Goal: Task Accomplishment & Management: Use online tool/utility

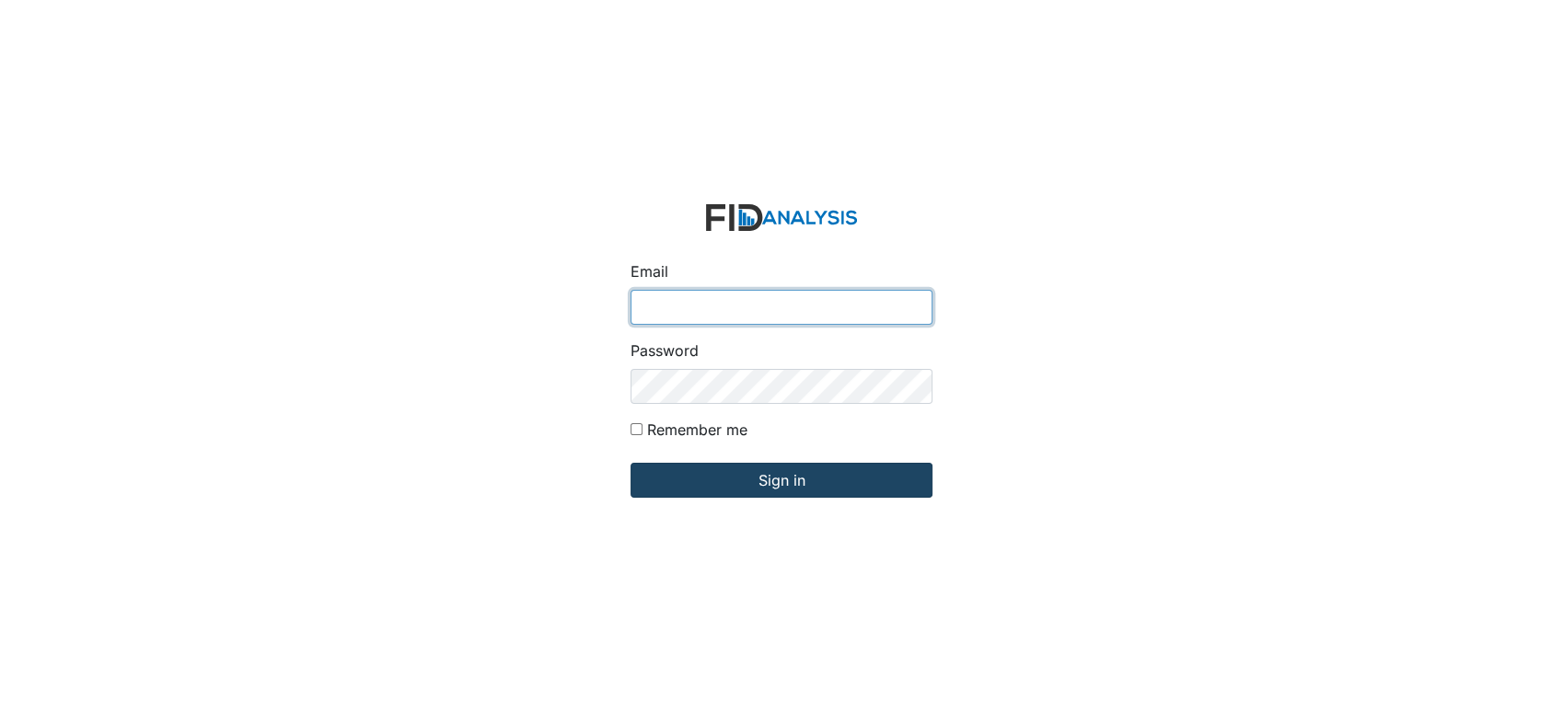
type input "[EMAIL_ADDRESS][DOMAIN_NAME]"
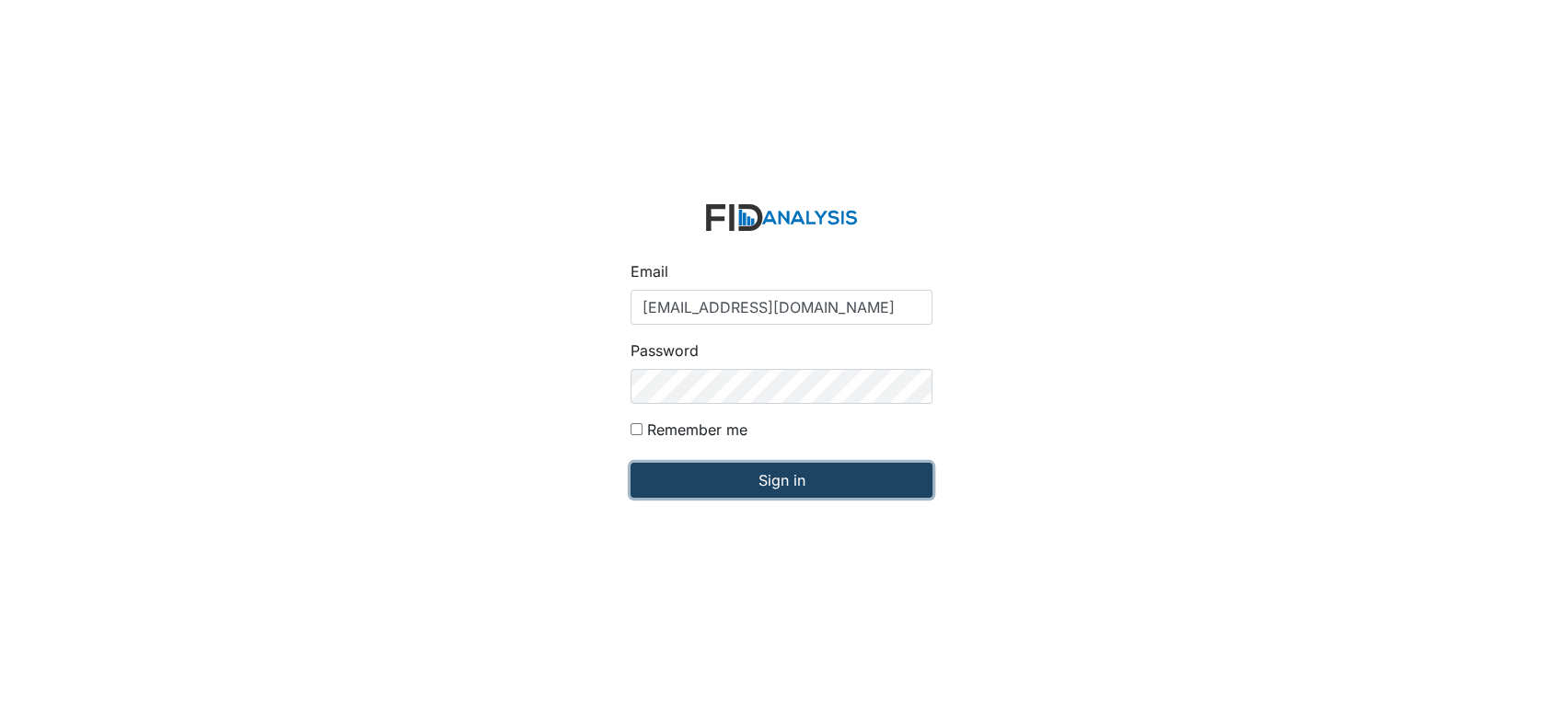
click at [708, 473] on input "Sign in" at bounding box center [782, 480] width 302 height 35
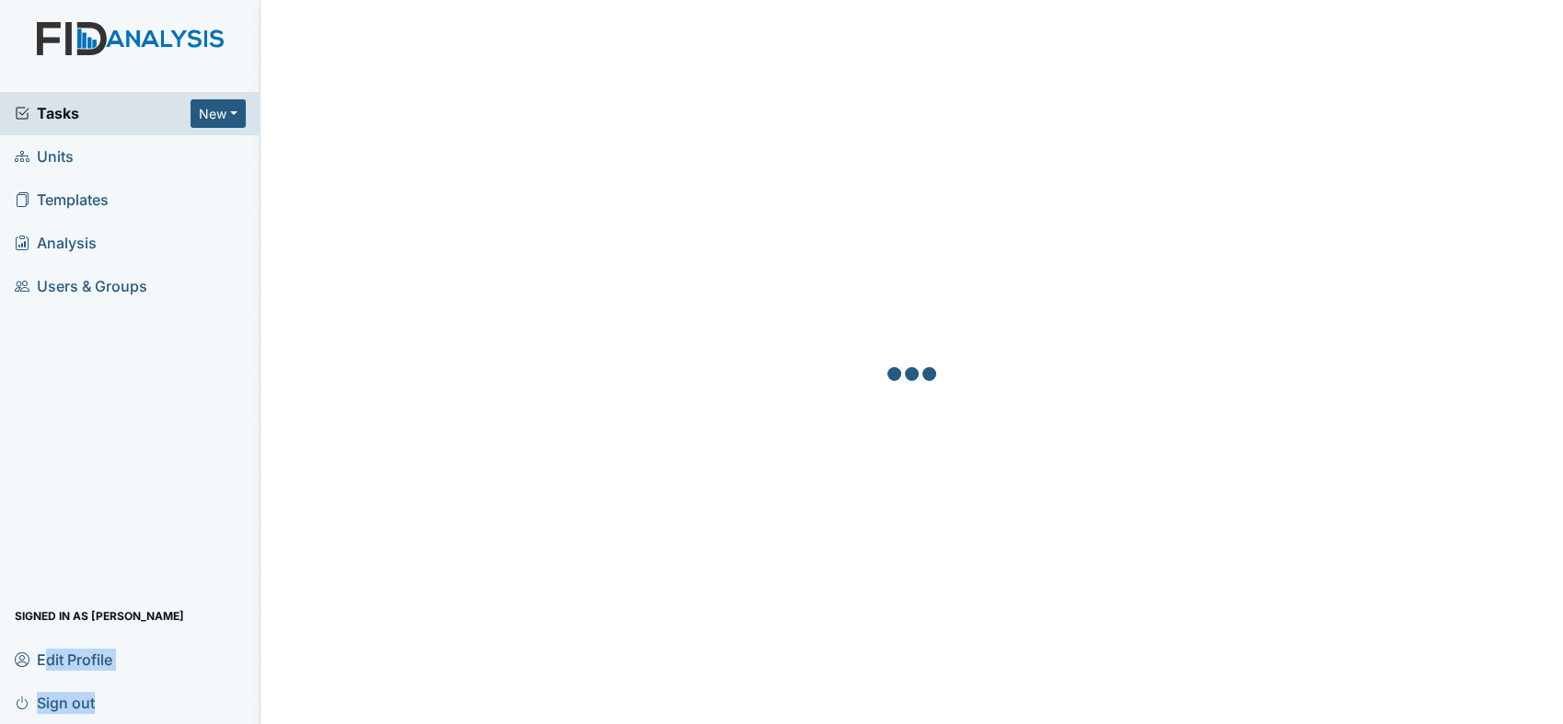
drag, startPoint x: 0, startPoint y: 673, endPoint x: -5, endPoint y: 641, distance: 32.5
click at [0, 641] on html "Tasks New Form Inspection Document Bundle Units Templates Analysis Users & Grou…" at bounding box center [781, 362] width 1563 height 724
